Goal: Complete application form

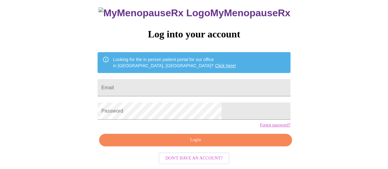
scroll to position [47, 0]
click at [166, 79] on input "Email" at bounding box center [193, 87] width 192 height 17
type input "[EMAIL_ADDRESS][DOMAIN_NAME]"
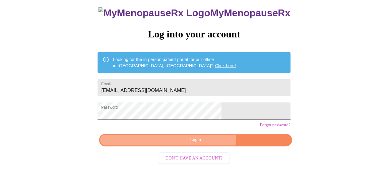
click at [202, 139] on span "Login" at bounding box center [195, 140] width 178 height 8
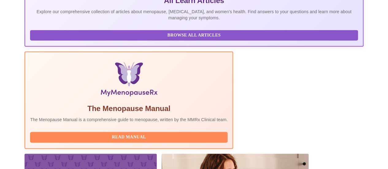
scroll to position [166, 0]
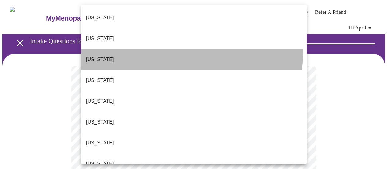
click at [104, 49] on li "[US_STATE]" at bounding box center [194, 59] width 226 height 21
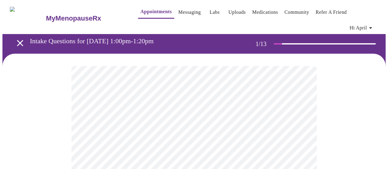
scroll to position [31, 0]
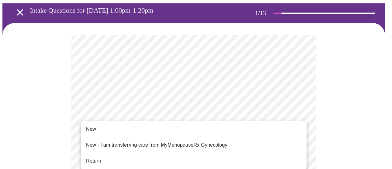
click at [93, 124] on li "New" at bounding box center [194, 129] width 226 height 11
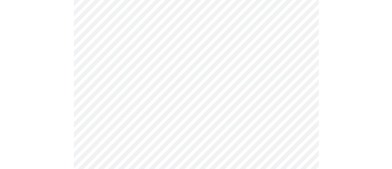
scroll to position [381, 0]
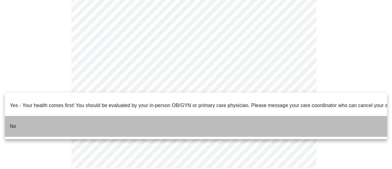
click at [36, 116] on li "No" at bounding box center [196, 126] width 383 height 21
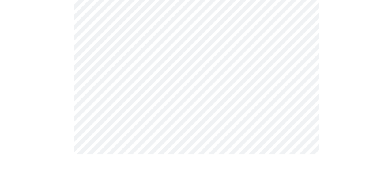
scroll to position [0, 0]
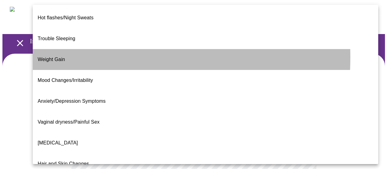
click at [53, 57] on span "Weight Gain" at bounding box center [51, 59] width 27 height 5
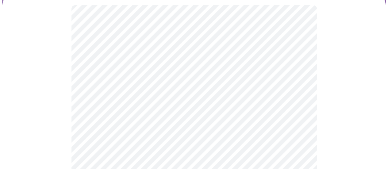
scroll to position [61, 0]
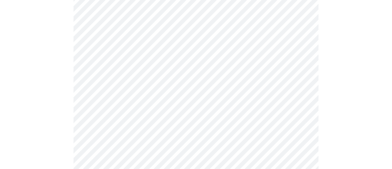
click at [128, 132] on body "MyMenopauseRx Appointments Messaging Labs Uploads Medications Community Refer a…" at bounding box center [195, 123] width 387 height 364
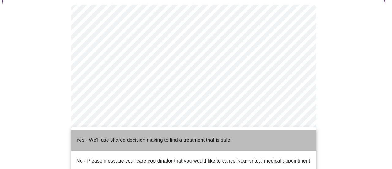
click at [122, 136] on p "Yes - We'll use shared decision making to find a treatment that is safe!" at bounding box center [153, 139] width 155 height 7
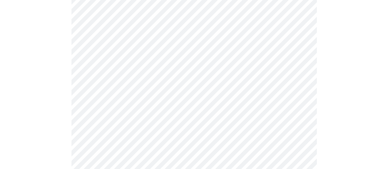
scroll to position [0, 0]
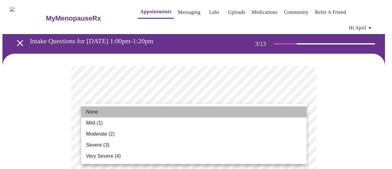
click at [95, 113] on span "None" at bounding box center [92, 111] width 12 height 7
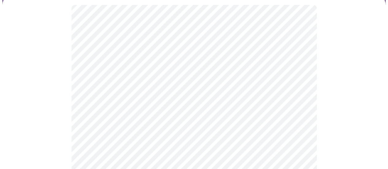
scroll to position [61, 0]
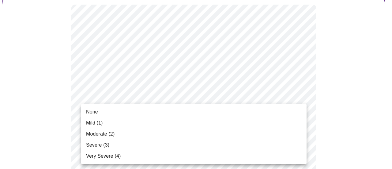
click at [99, 117] on li "None" at bounding box center [194, 111] width 226 height 11
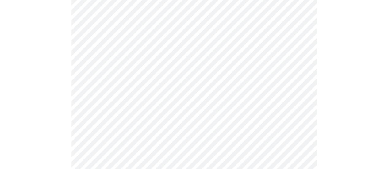
scroll to position [123, 0]
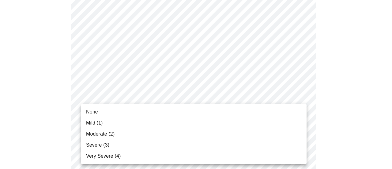
click at [108, 112] on li "None" at bounding box center [194, 111] width 226 height 11
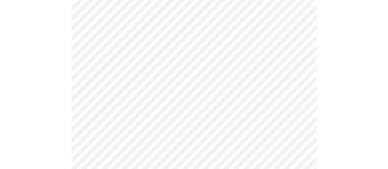
scroll to position [184, 0]
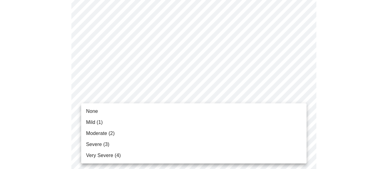
click at [101, 111] on li "None" at bounding box center [194, 111] width 226 height 11
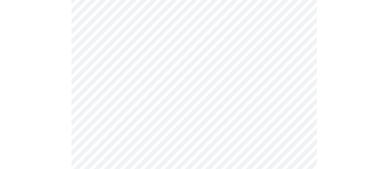
scroll to position [215, 0]
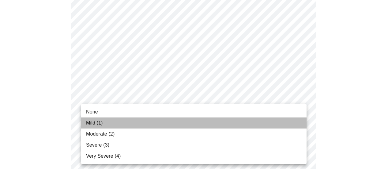
click at [102, 124] on span "Mild (1)" at bounding box center [94, 122] width 17 height 7
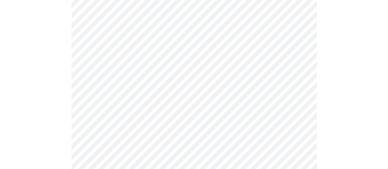
scroll to position [245, 0]
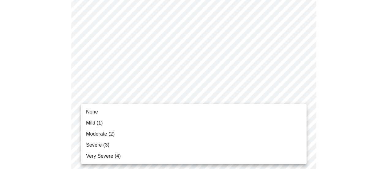
click at [116, 113] on body "MyMenopauseRx Appointments Messaging Labs Uploads Medications Community Refer a…" at bounding box center [195, 147] width 387 height 781
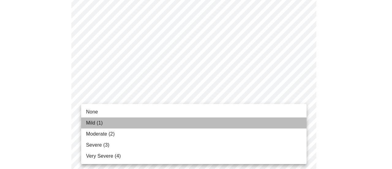
click at [104, 123] on li "Mild (1)" at bounding box center [194, 122] width 226 height 11
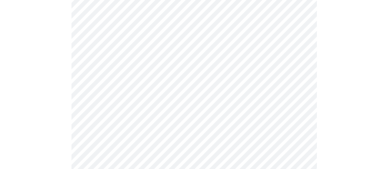
scroll to position [307, 0]
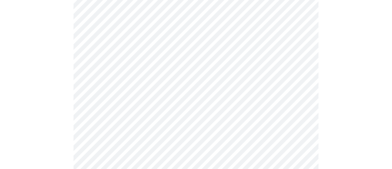
click at [122, 104] on body "MyMenopauseRx Appointments Messaging Labs Uploads Medications Community Refer a…" at bounding box center [195, 78] width 387 height 764
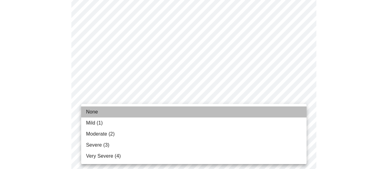
click at [105, 112] on li "None" at bounding box center [194, 111] width 226 height 11
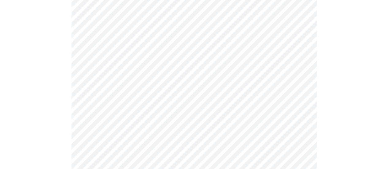
scroll to position [337, 0]
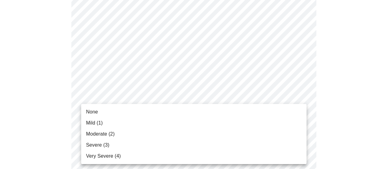
click at [105, 112] on body "MyMenopauseRx Appointments Messaging Labs Uploads Medications Community Refer a…" at bounding box center [195, 47] width 387 height 764
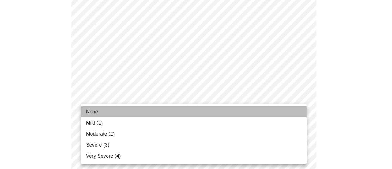
click at [105, 112] on li "None" at bounding box center [194, 111] width 226 height 11
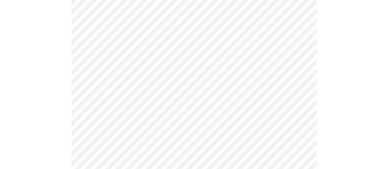
scroll to position [368, 0]
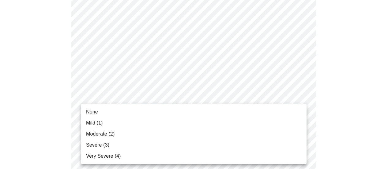
click at [103, 128] on body "MyMenopauseRx Appointments Messaging Labs Uploads Medications Community Refer a…" at bounding box center [195, 12] width 387 height 755
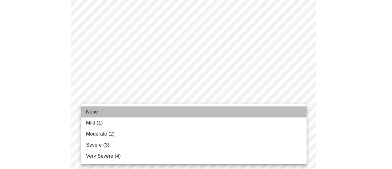
click at [97, 114] on span "None" at bounding box center [92, 111] width 12 height 7
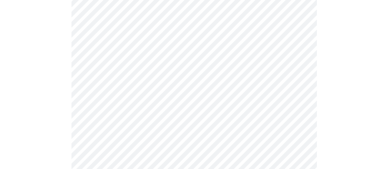
scroll to position [429, 0]
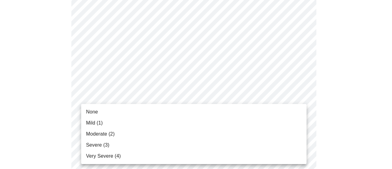
click at [100, 115] on li "None" at bounding box center [194, 111] width 226 height 11
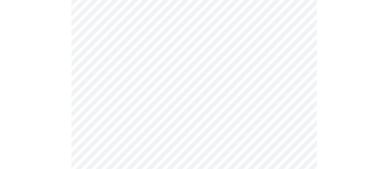
scroll to position [490, 0]
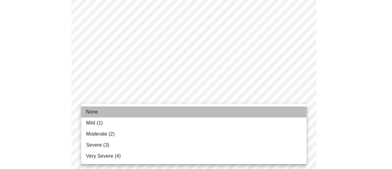
click at [105, 112] on li "None" at bounding box center [194, 111] width 226 height 11
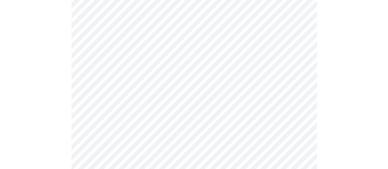
scroll to position [245, 0]
click at [131, 127] on body "MyMenopauseRx Appointments Messaging Labs Uploads Medications Community Refer a…" at bounding box center [193, 63] width 383 height 613
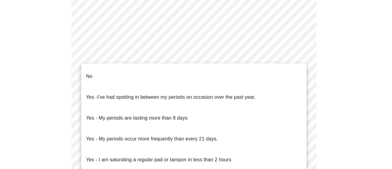
click at [130, 74] on li "No" at bounding box center [194, 76] width 226 height 21
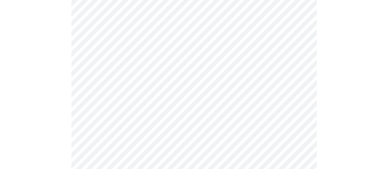
scroll to position [307, 0]
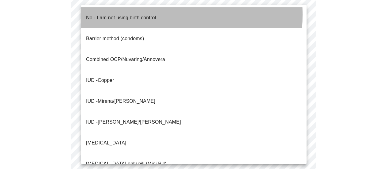
click at [109, 14] on p "No - I am not using birth control." at bounding box center [121, 17] width 71 height 7
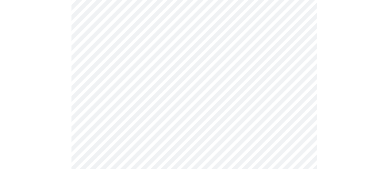
scroll to position [368, 0]
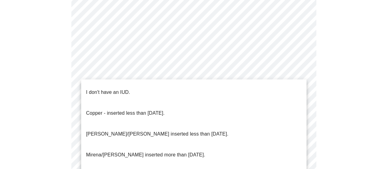
click at [120, 89] on p "I don't have an IUD." at bounding box center [108, 92] width 44 height 7
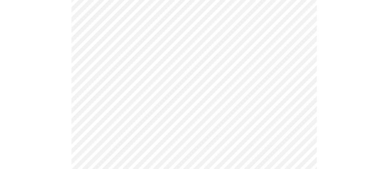
scroll to position [398, 0]
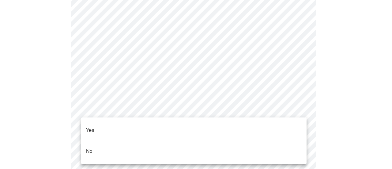
click at [93, 127] on p "Yes" at bounding box center [90, 130] width 8 height 7
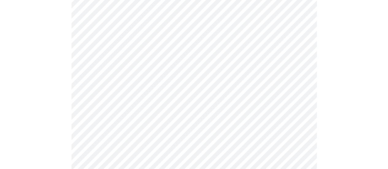
scroll to position [113, 0]
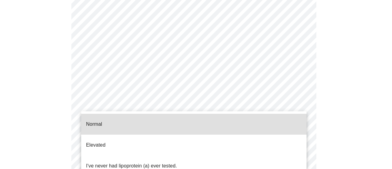
click at [302, 102] on body "MyMenopauseRx Appointments Messaging Labs Uploads Medications Community Refer a…" at bounding box center [195, 136] width 387 height 492
click at [302, 102] on div at bounding box center [196, 84] width 392 height 169
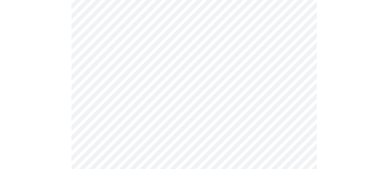
scroll to position [51, 0]
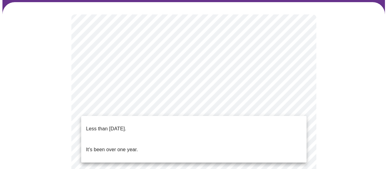
click at [112, 127] on p "Less than [DATE]." at bounding box center [106, 128] width 40 height 7
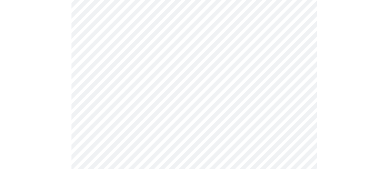
scroll to position [82, 0]
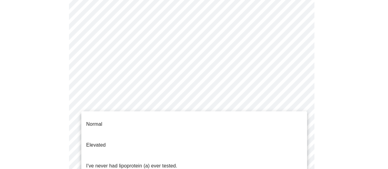
click at [160, 135] on body "MyMenopauseRx Appointments Messaging Labs Uploads Medications Community Refer a…" at bounding box center [193, 164] width 383 height 488
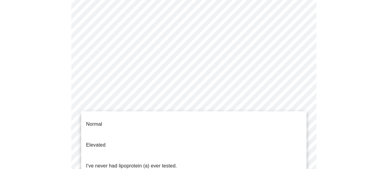
click at [116, 162] on p "I've never had lipoprotein (a) ever tested." at bounding box center [131, 165] width 91 height 7
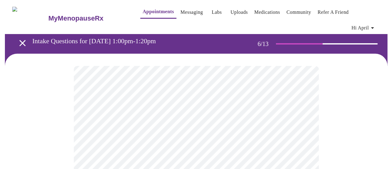
scroll to position [31, 0]
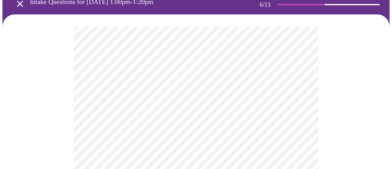
click at [116, 142] on body "MyMenopauseRx Appointments Messaging Labs Uploads Medications Community Refer a…" at bounding box center [195, 135] width 387 height 327
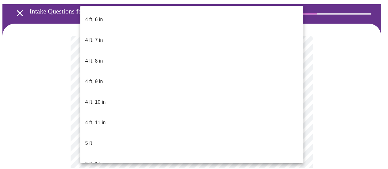
scroll to position [398, 0]
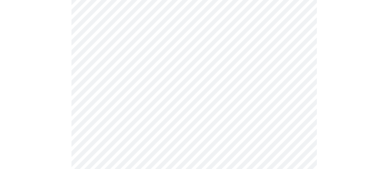
scroll to position [1594, 0]
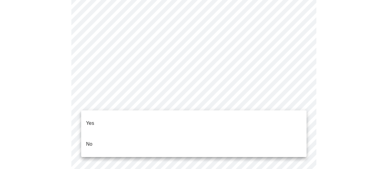
click at [92, 140] on p "No" at bounding box center [89, 143] width 6 height 7
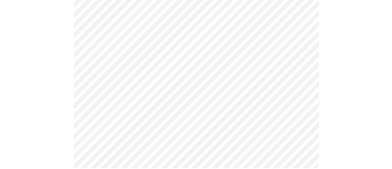
scroll to position [428, 0]
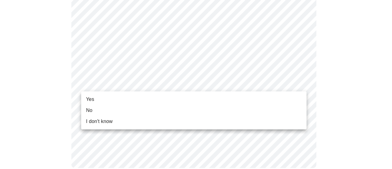
click at [104, 98] on li "Yes" at bounding box center [194, 99] width 226 height 11
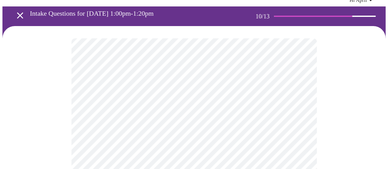
scroll to position [61, 0]
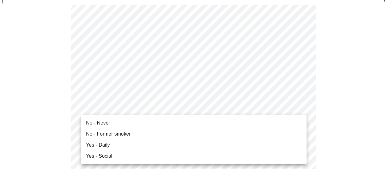
click at [105, 125] on span "No - Never" at bounding box center [98, 122] width 24 height 7
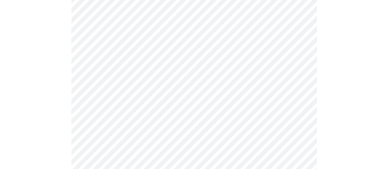
scroll to position [521, 0]
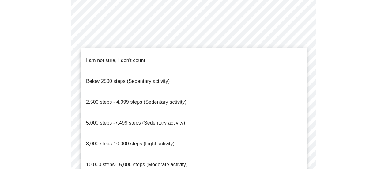
click at [125, 141] on span "8,000 steps-10,000 steps (Light activity)" at bounding box center [130, 143] width 89 height 5
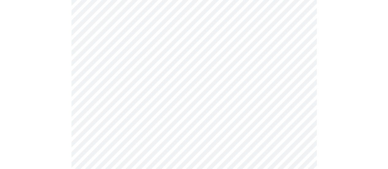
scroll to position [582, 0]
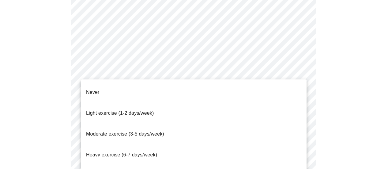
click at [109, 110] on span "Light exercise (1-2 days/week)" at bounding box center [120, 112] width 68 height 5
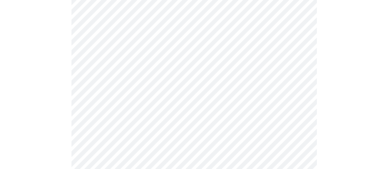
scroll to position [613, 0]
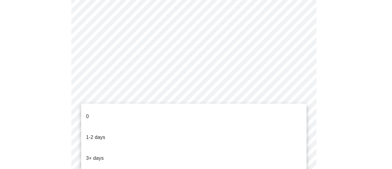
click at [92, 110] on li "0" at bounding box center [194, 116] width 226 height 21
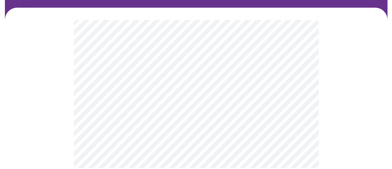
scroll to position [0, 0]
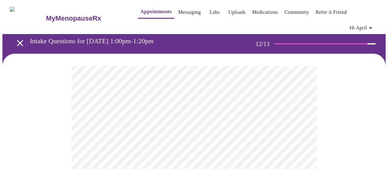
click at [156, 125] on body "MyMenopauseRx Appointments Messaging Labs Uploads Medications Community Refer a…" at bounding box center [193, 108] width 383 height 212
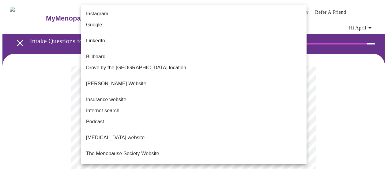
scroll to position [61, 0]
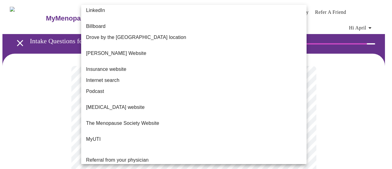
click at [112, 77] on span "Internet search" at bounding box center [102, 80] width 33 height 7
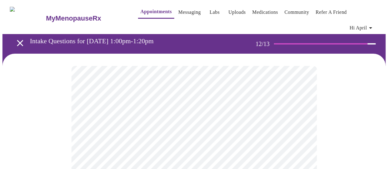
click at [152, 117] on body "MyMenopauseRx Appointments Messaging Labs Uploads Medications Community Refer a…" at bounding box center [193, 108] width 383 height 212
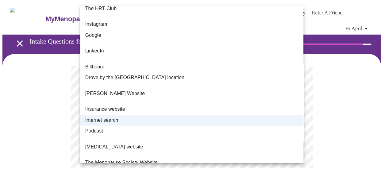
scroll to position [31, 0]
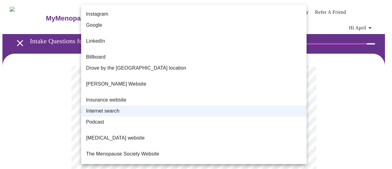
click at [345, 106] on div at bounding box center [196, 84] width 392 height 169
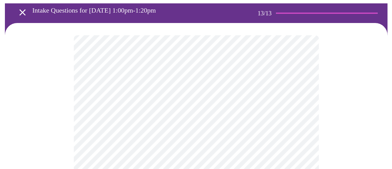
scroll to position [0, 0]
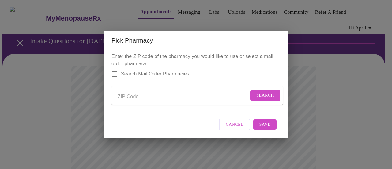
click at [142, 102] on form "Search" at bounding box center [198, 95] width 172 height 18
click at [147, 94] on input "Send a message to your care team" at bounding box center [183, 97] width 131 height 10
type input "85338"
click at [260, 93] on span "Search" at bounding box center [266, 96] width 18 height 8
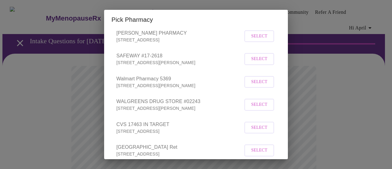
scroll to position [61, 0]
click at [258, 86] on span "Select" at bounding box center [259, 82] width 16 height 8
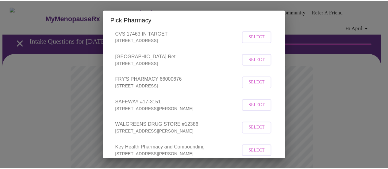
scroll to position [215, 0]
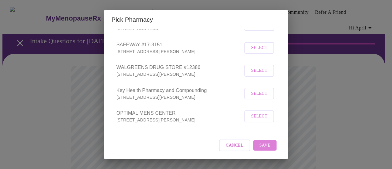
click at [264, 147] on span "Save" at bounding box center [265, 146] width 11 height 8
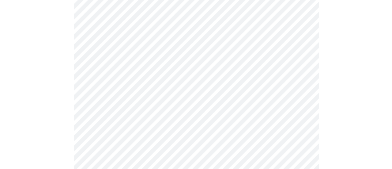
scroll to position [92, 0]
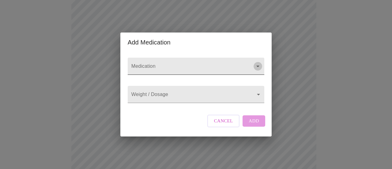
click at [258, 63] on icon "Open" at bounding box center [257, 66] width 7 height 7
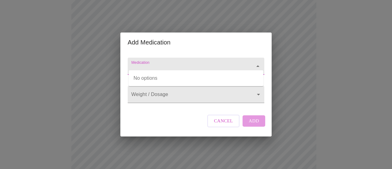
click at [160, 63] on input "Medication" at bounding box center [187, 68] width 114 height 11
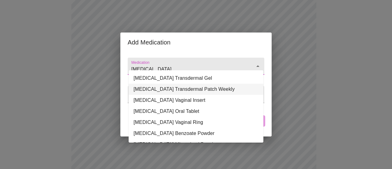
click at [180, 90] on li "[MEDICAL_DATA] Transdermal Patch Weekly" at bounding box center [196, 89] width 135 height 11
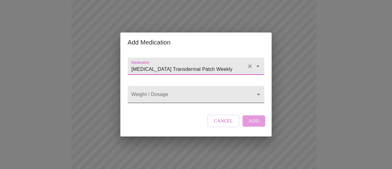
type input "[MEDICAL_DATA] Transdermal Patch Weekly"
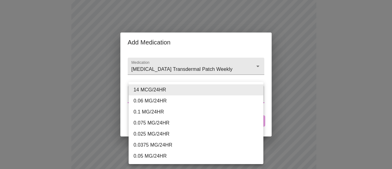
click at [167, 95] on body "MyMenopauseRx Appointments Messaging Labs Uploads Medications Community Refer a…" at bounding box center [195, 145] width 387 height 470
click at [151, 136] on li "0.025 MG/24HR" at bounding box center [196, 133] width 135 height 11
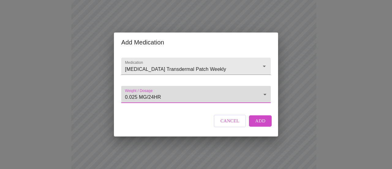
type input "0.025 MG/24HR"
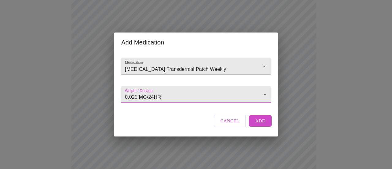
click at [159, 96] on body "MyMenopauseRx Appointments Messaging Labs Uploads Medications Community Refer a…" at bounding box center [195, 145] width 387 height 470
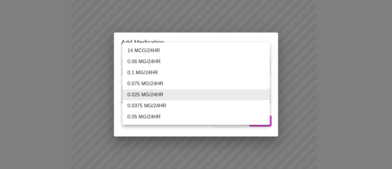
click at [170, 135] on div at bounding box center [196, 84] width 392 height 169
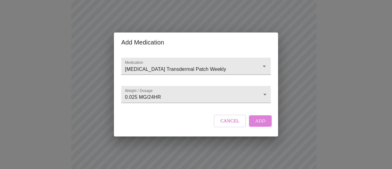
click at [265, 125] on span "Add" at bounding box center [260, 121] width 10 height 8
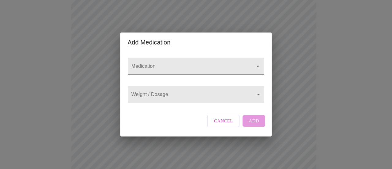
click at [166, 65] on input "Medication" at bounding box center [187, 68] width 114 height 11
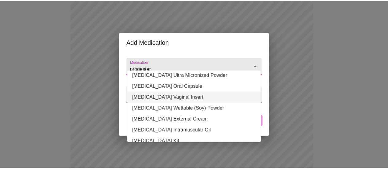
scroll to position [123, 0]
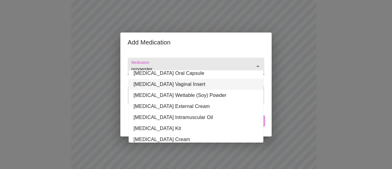
click at [172, 79] on li "[MEDICAL_DATA] Vaginal Insert" at bounding box center [196, 84] width 135 height 11
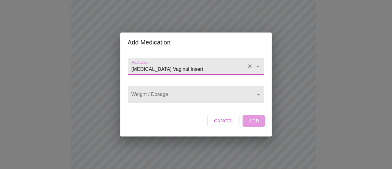
type input "[MEDICAL_DATA] Vaginal Insert"
click at [166, 100] on body "MyMenopauseRx Appointments Messaging Labs Uploads Medications Community Refer a…" at bounding box center [195, 151] width 387 height 483
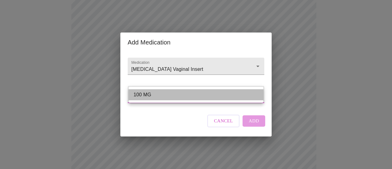
click at [159, 98] on li "100 MG" at bounding box center [196, 94] width 135 height 11
type input "100 MG"
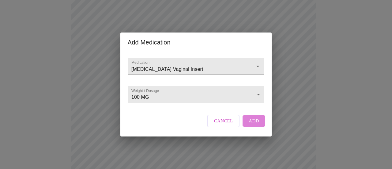
click at [252, 125] on span "Add" at bounding box center [254, 121] width 10 height 8
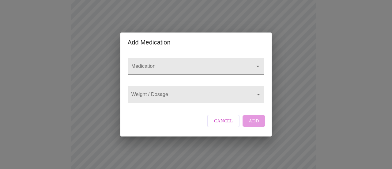
click at [183, 66] on input "Medication" at bounding box center [187, 68] width 114 height 11
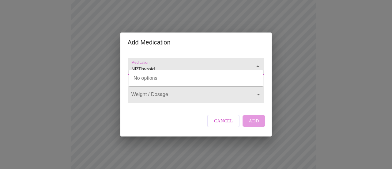
click at [141, 66] on input "NPThyroid" at bounding box center [187, 68] width 114 height 11
click at [139, 63] on input "NPThyroid" at bounding box center [187, 68] width 114 height 11
click at [200, 63] on input "[MEDICAL_DATA]" at bounding box center [187, 68] width 114 height 11
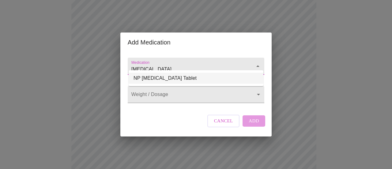
click at [164, 80] on li "NP [MEDICAL_DATA] Tablet" at bounding box center [196, 78] width 135 height 11
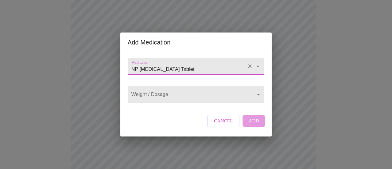
type input "NP [MEDICAL_DATA] Tablet"
click at [154, 97] on body "MyMenopauseRx Appointments Messaging Labs Uploads Medications Community Refer a…" at bounding box center [195, 163] width 387 height 506
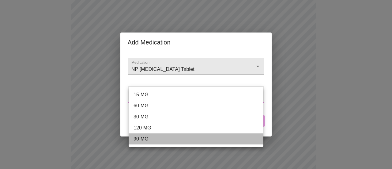
click at [143, 141] on li "90 MG" at bounding box center [196, 138] width 135 height 11
type input "90 MG"
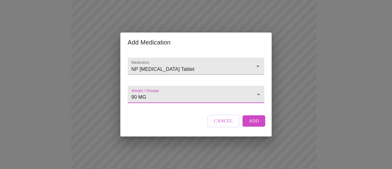
click at [246, 126] on button "Add" at bounding box center [254, 120] width 23 height 11
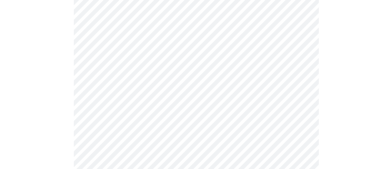
scroll to position [153, 0]
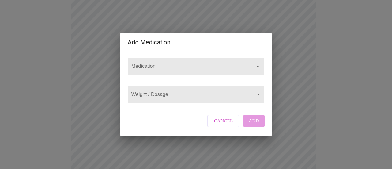
click at [159, 63] on input "Medication" at bounding box center [187, 68] width 114 height 11
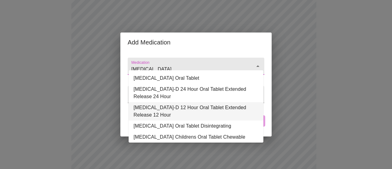
click at [173, 110] on li "[MEDICAL_DATA]-D 12 Hour Oral Tablet Extended Release 12 Hour" at bounding box center [196, 111] width 135 height 18
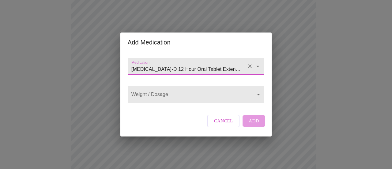
type input "[MEDICAL_DATA]-D 12 Hour Oral Tablet Extended Release 12 Hour"
click at [175, 98] on body "MyMenopauseRx Appointments Messaging Labs Uploads Medications Community Refer a…" at bounding box center [195, 113] width 387 height 528
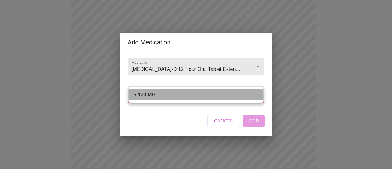
click at [175, 98] on li "5-120 MG" at bounding box center [196, 94] width 135 height 11
type input "5-120 MG"
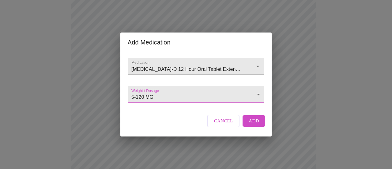
click at [258, 94] on body "MyMenopauseRx Appointments Messaging Labs Uploads Medications Community Refer a…" at bounding box center [195, 113] width 387 height 528
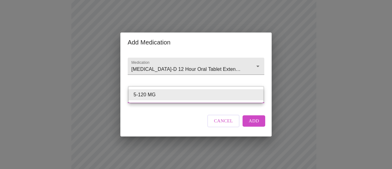
click at [189, 107] on div at bounding box center [196, 84] width 392 height 169
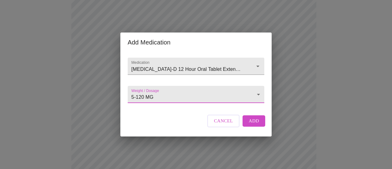
click at [251, 125] on span "Add" at bounding box center [254, 121] width 10 height 8
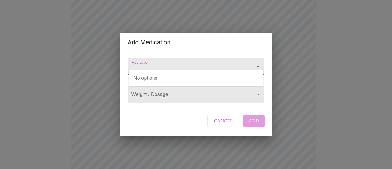
drag, startPoint x: 154, startPoint y: 65, endPoint x: 157, endPoint y: 67, distance: 3.3
click at [155, 64] on input "Medication" at bounding box center [187, 68] width 114 height 11
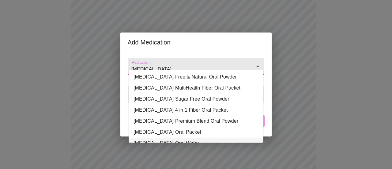
scroll to position [50, 0]
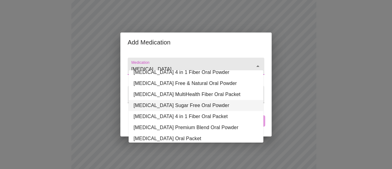
click at [173, 105] on li "[MEDICAL_DATA] Sugar Free Oral Powder" at bounding box center [196, 105] width 135 height 11
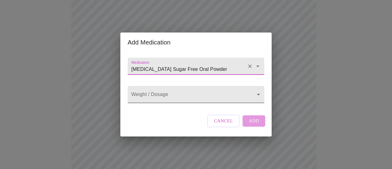
type input "[MEDICAL_DATA] Sugar Free Oral Powder"
click at [173, 97] on body "MyMenopauseRx Appointments Messaging Labs Uploads Medications Community Refer a…" at bounding box center [195, 124] width 387 height 551
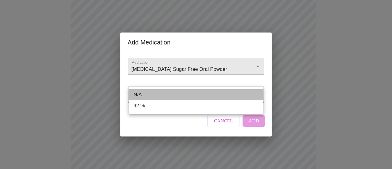
click at [154, 95] on li "N/A" at bounding box center [196, 94] width 135 height 11
type input "N/A"
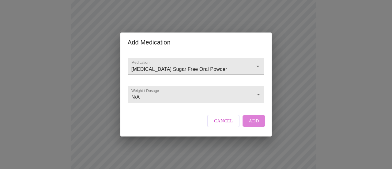
click at [257, 125] on span "Add" at bounding box center [254, 121] width 10 height 8
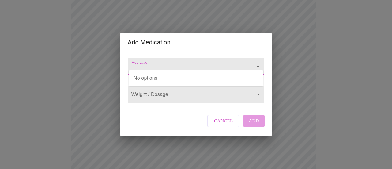
click at [146, 63] on input "Medication" at bounding box center [187, 68] width 114 height 11
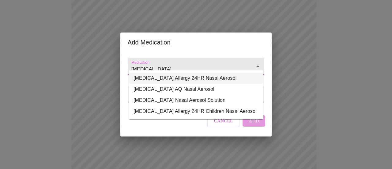
click at [177, 78] on li "[MEDICAL_DATA] Allergy 24HR Nasal Aerosol" at bounding box center [196, 78] width 135 height 11
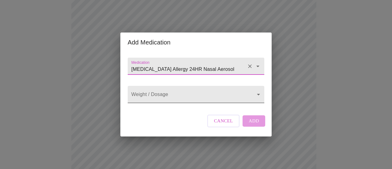
type input "[MEDICAL_DATA] Allergy 24HR Nasal Aerosol"
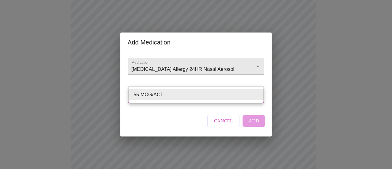
click at [239, 89] on body "MyMenopauseRx Appointments Messaging Labs Uploads Medications Community Refer a…" at bounding box center [195, 136] width 387 height 574
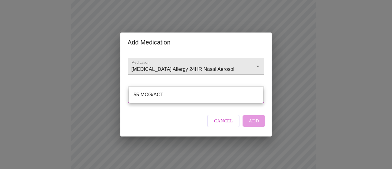
click at [179, 108] on div at bounding box center [196, 84] width 392 height 169
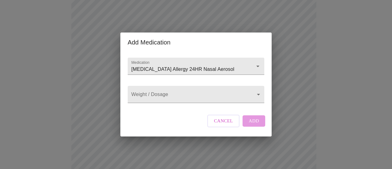
click at [257, 128] on div "Cancel Add" at bounding box center [236, 121] width 61 height 18
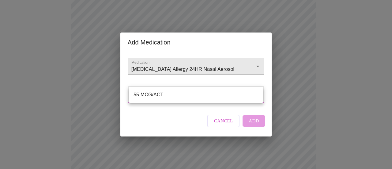
click at [178, 97] on body "MyMenopauseRx Appointments Messaging Labs Uploads Medications Community Refer a…" at bounding box center [195, 136] width 387 height 574
click at [167, 95] on li "55 MCG/ACT" at bounding box center [196, 94] width 135 height 11
type input "55 MCG/ACT"
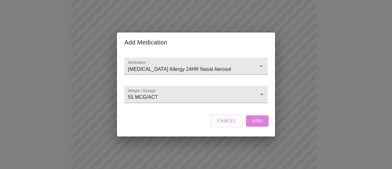
click at [258, 123] on span "Add" at bounding box center [257, 121] width 10 height 8
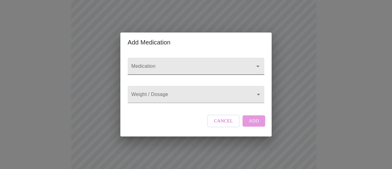
click at [147, 65] on input "Medication" at bounding box center [187, 68] width 114 height 11
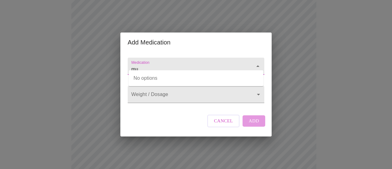
type input "m"
click at [147, 65] on input "GNC" at bounding box center [187, 68] width 114 height 11
type input "G"
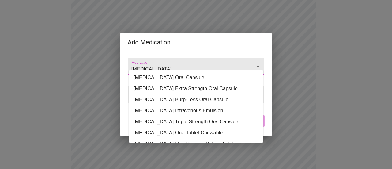
scroll to position [0, 0]
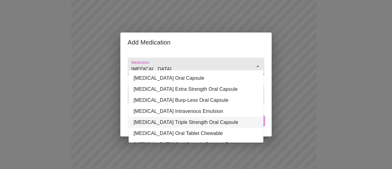
click at [168, 120] on li "[MEDICAL_DATA] Triple Strength Oral Capsule" at bounding box center [196, 122] width 135 height 11
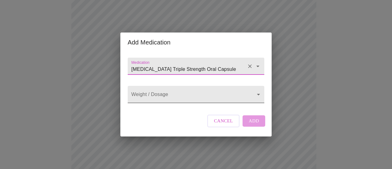
type input "[MEDICAL_DATA] Triple Strength Oral Capsule"
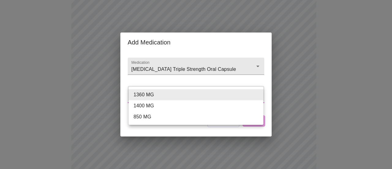
click at [248, 98] on body "MyMenopauseRx Appointments Messaging Labs Uploads Medications Community Refer a…" at bounding box center [195, 147] width 387 height 596
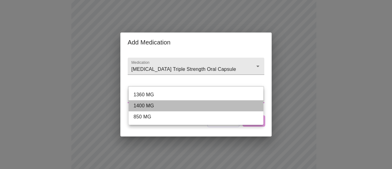
click at [147, 104] on li "1400 MG" at bounding box center [196, 105] width 135 height 11
type input "1400 MG"
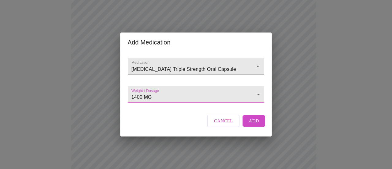
click at [253, 125] on span "Add" at bounding box center [254, 121] width 10 height 8
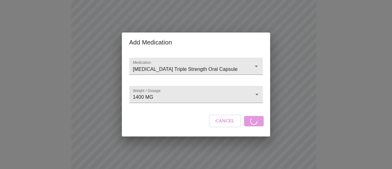
scroll to position [154, 0]
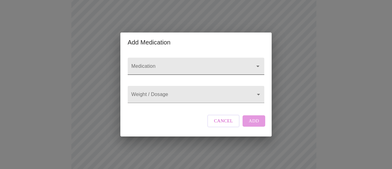
click at [157, 64] on input "Medication" at bounding box center [187, 68] width 114 height 11
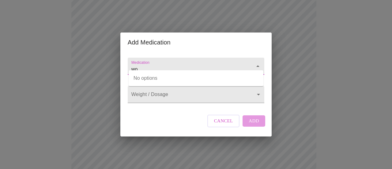
type input "w"
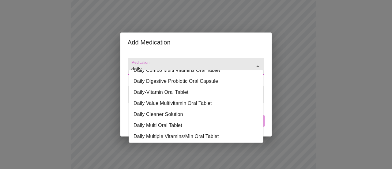
scroll to position [0, 0]
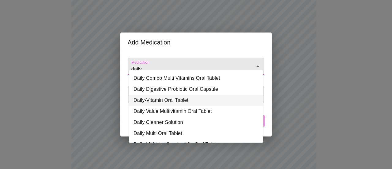
click at [155, 100] on li "Daily-Vitamin Oral Tablet" at bounding box center [196, 100] width 135 height 11
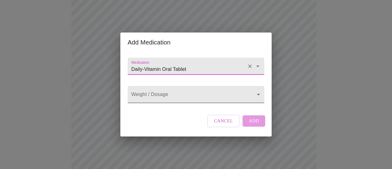
type input "Daily-Vitamin Oral Tablet"
click at [190, 86] on body "MyMenopauseRx Appointments Messaging Labs Uploads Medications Community Refer a…" at bounding box center [195, 157] width 387 height 619
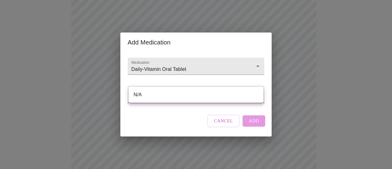
click at [157, 99] on li "N/A" at bounding box center [196, 94] width 135 height 11
type input "N/A"
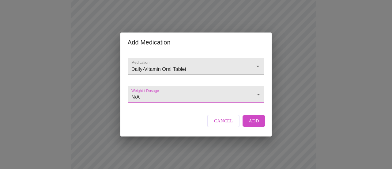
click at [246, 126] on button "Add" at bounding box center [254, 120] width 23 height 11
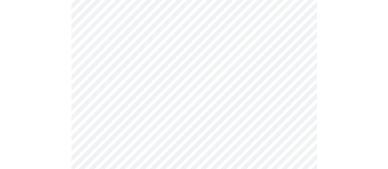
scroll to position [256, 0]
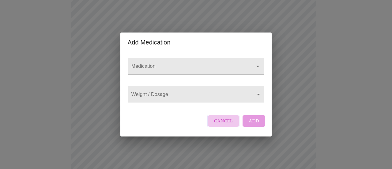
click at [224, 127] on button "Cancel" at bounding box center [224, 121] width 32 height 12
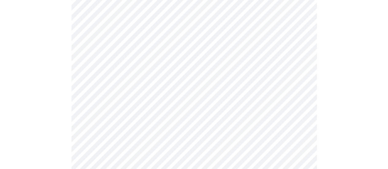
scroll to position [464, 0]
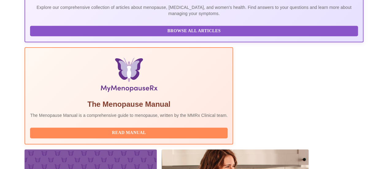
scroll to position [166, 0]
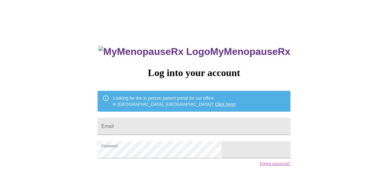
scroll to position [47, 0]
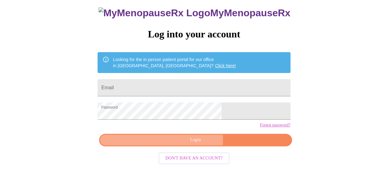
click at [187, 141] on span "Login" at bounding box center [195, 140] width 178 height 8
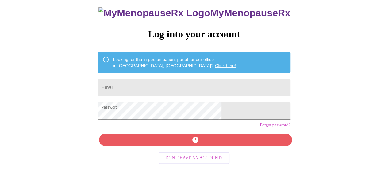
click at [149, 132] on div "MyMenopauseRx Log into your account Looking for the in person patient portal fo…" at bounding box center [193, 82] width 205 height 169
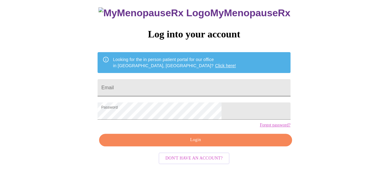
click at [173, 80] on input "Email" at bounding box center [193, 87] width 192 height 17
type input "[EMAIL_ADDRESS][DOMAIN_NAME]"
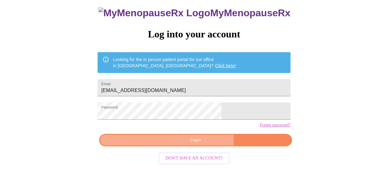
click at [200, 142] on span "Login" at bounding box center [195, 140] width 178 height 8
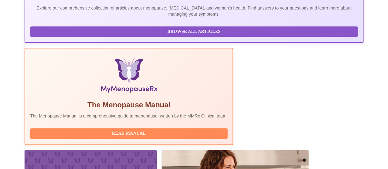
scroll to position [166, 0]
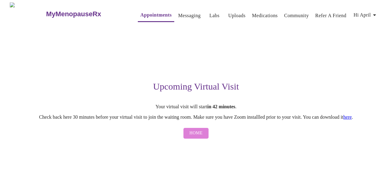
click at [200, 134] on span "Home" at bounding box center [196, 133] width 13 height 8
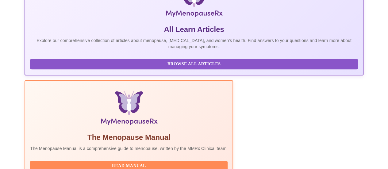
scroll to position [153, 0]
